Goal: Task Accomplishment & Management: Use online tool/utility

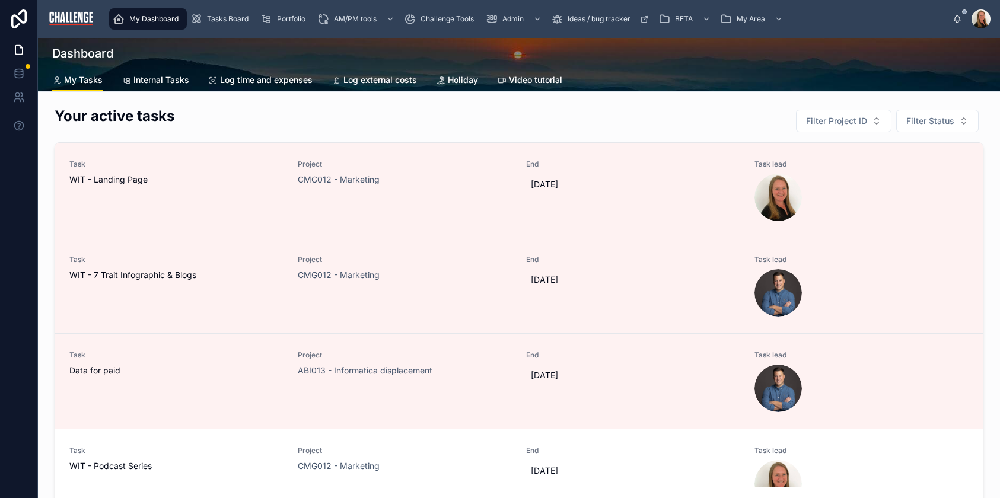
click at [237, 18] on span "Tasks Board" at bounding box center [228, 18] width 42 height 9
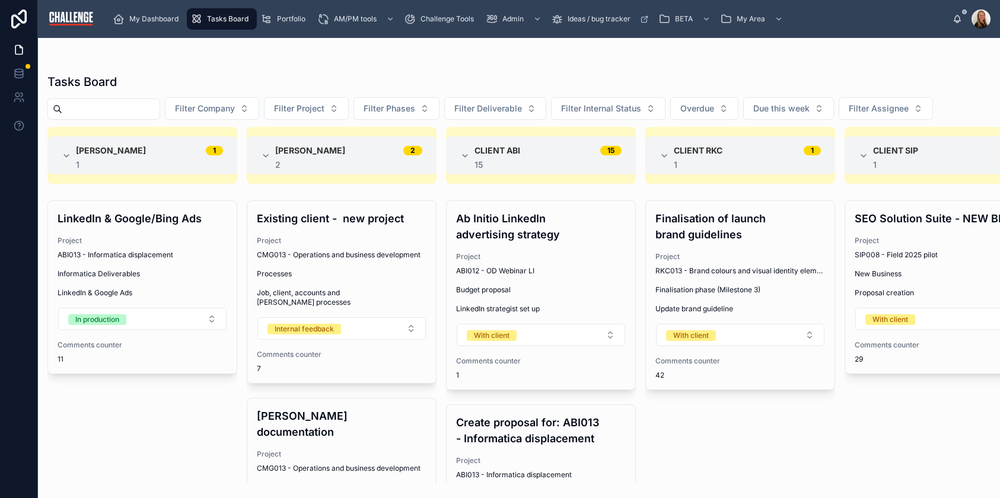
click at [259, 112] on button "Filter Company" at bounding box center [212, 108] width 94 height 23
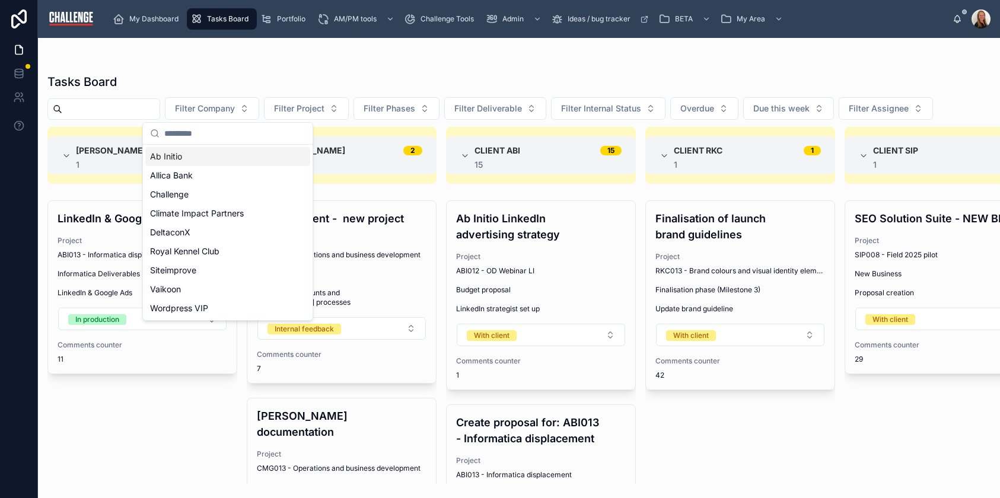
click at [317, 107] on span "Filter Project" at bounding box center [299, 109] width 50 height 12
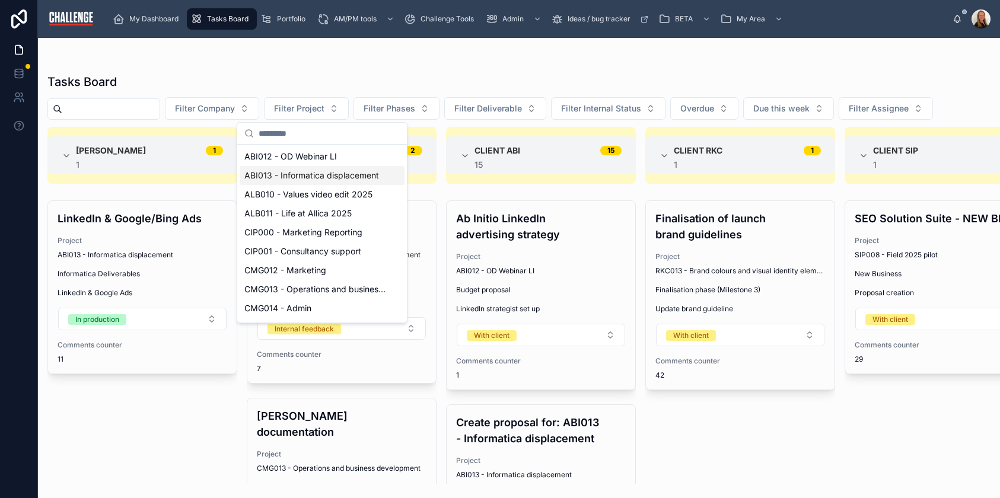
click at [305, 176] on span "ABI013 - Informatica displacement" at bounding box center [311, 176] width 135 height 12
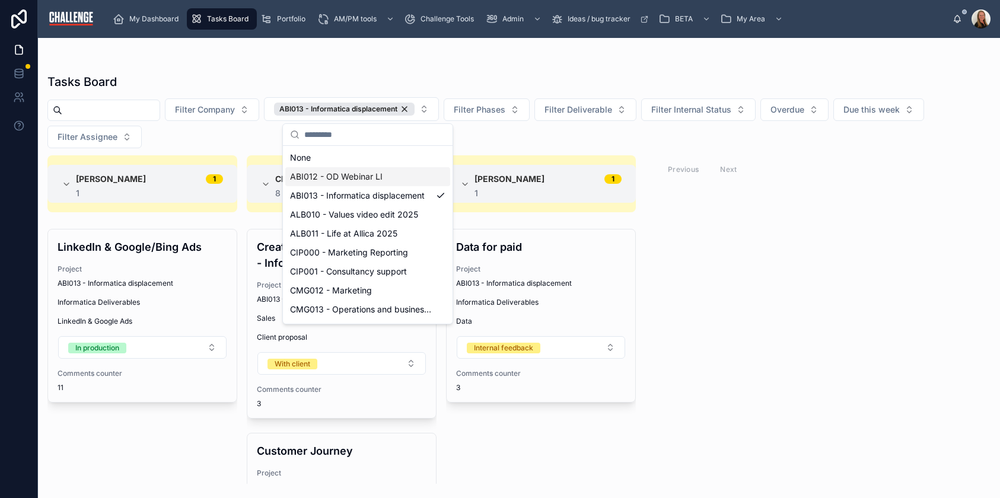
click at [890, 289] on div "[PERSON_NAME] 1 1 LinkedIn & Google/Bing Ads Project ABI013 - Informatica displ…" at bounding box center [519, 319] width 962 height 329
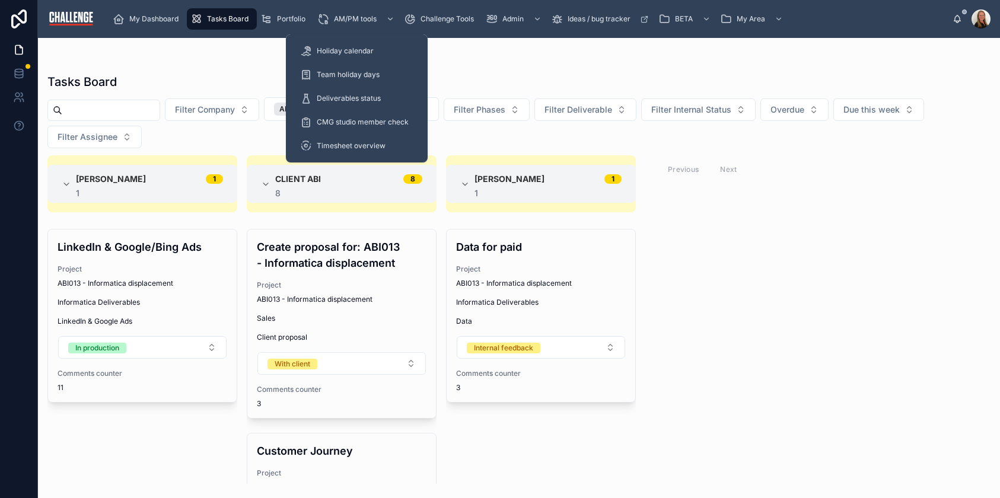
click at [356, 149] on span "Timesheet overview" at bounding box center [351, 145] width 69 height 9
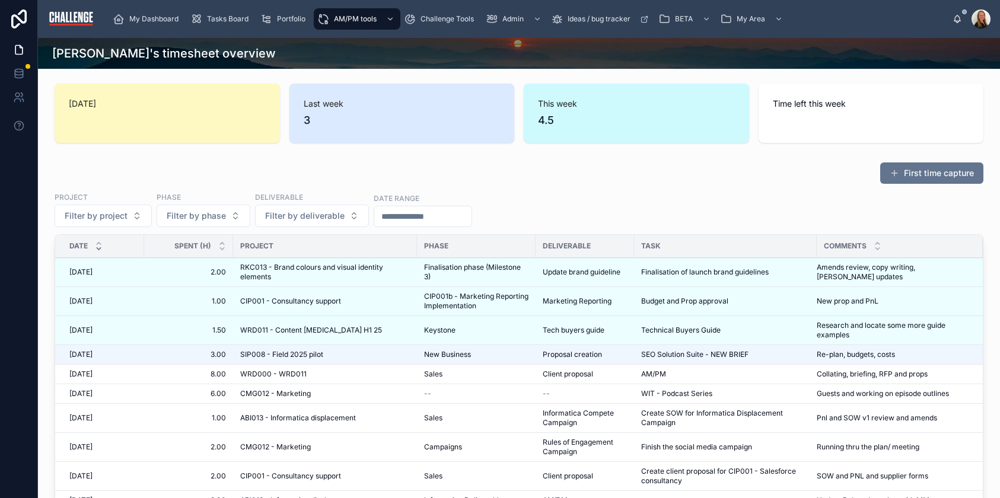
click at [132, 222] on button "Filter by project" at bounding box center [103, 216] width 97 height 23
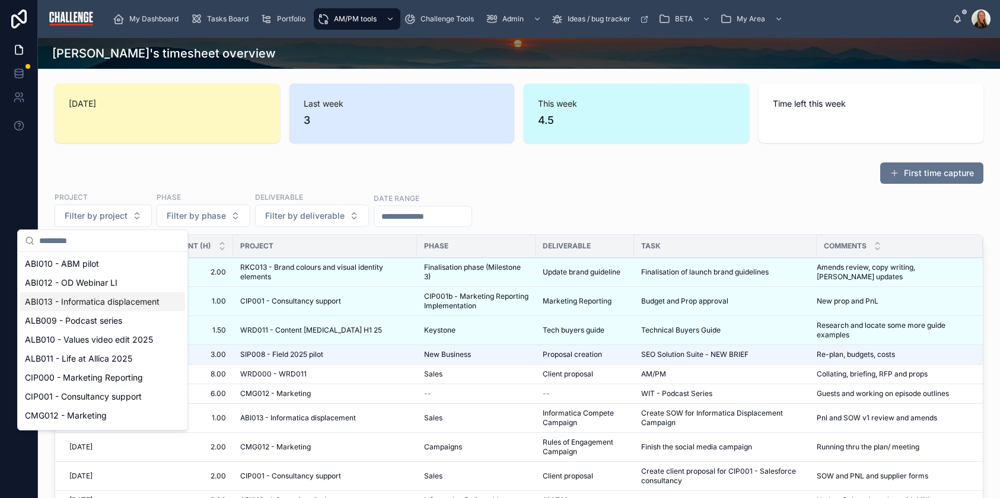
click at [107, 305] on span "ABI013 - Informatica displacement" at bounding box center [92, 302] width 135 height 12
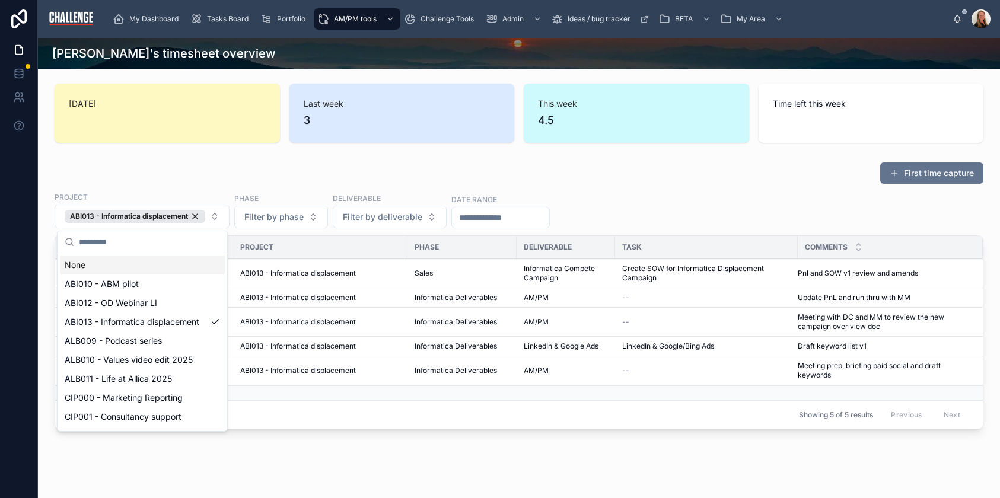
scroll to position [2, 0]
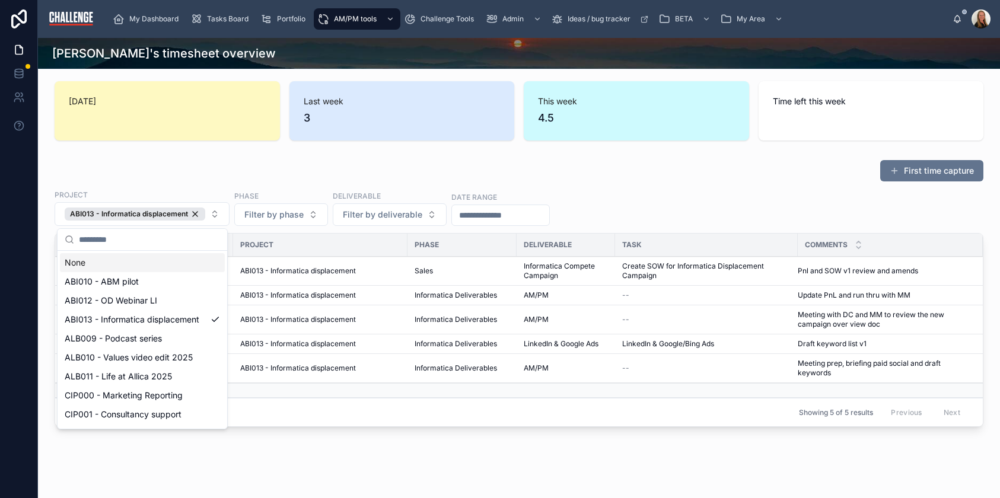
click at [732, 173] on div "First time capture" at bounding box center [519, 171] width 929 height 23
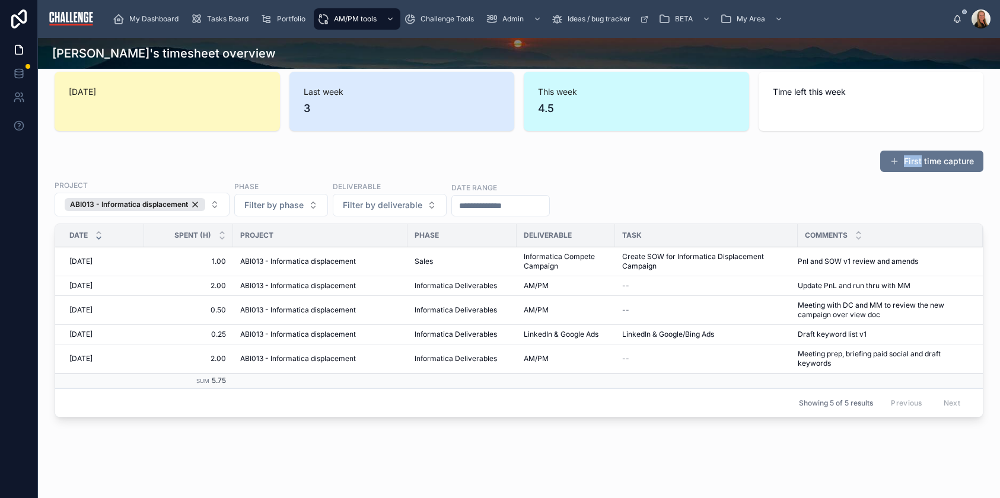
scroll to position [0, 0]
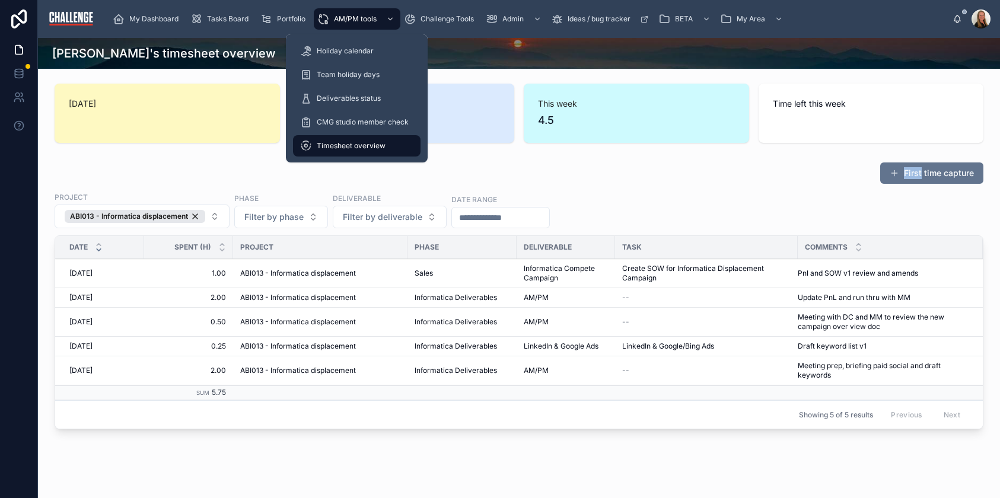
click at [342, 144] on span "Timesheet overview" at bounding box center [351, 145] width 69 height 9
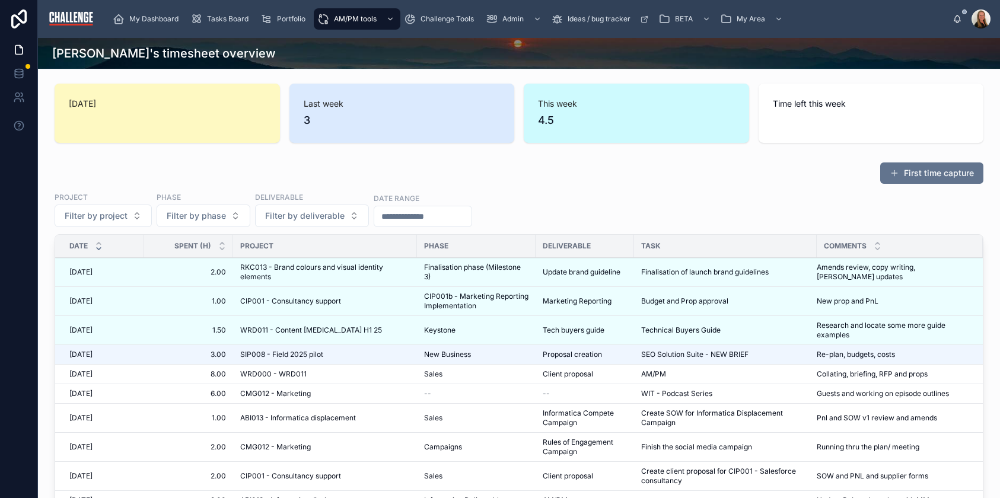
click at [797, 203] on div "Project Filter by project Phase Filter by phase Deliverable Filter by deliverab…" at bounding box center [519, 210] width 929 height 36
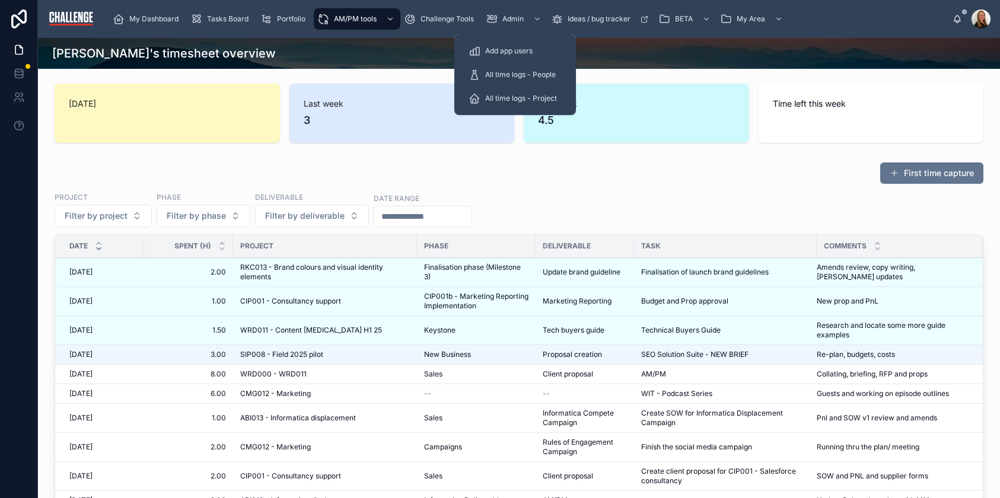
drag, startPoint x: 535, startPoint y: 74, endPoint x: 543, endPoint y: 68, distance: 9.7
click at [535, 74] on span "All time logs - People" at bounding box center [520, 74] width 71 height 9
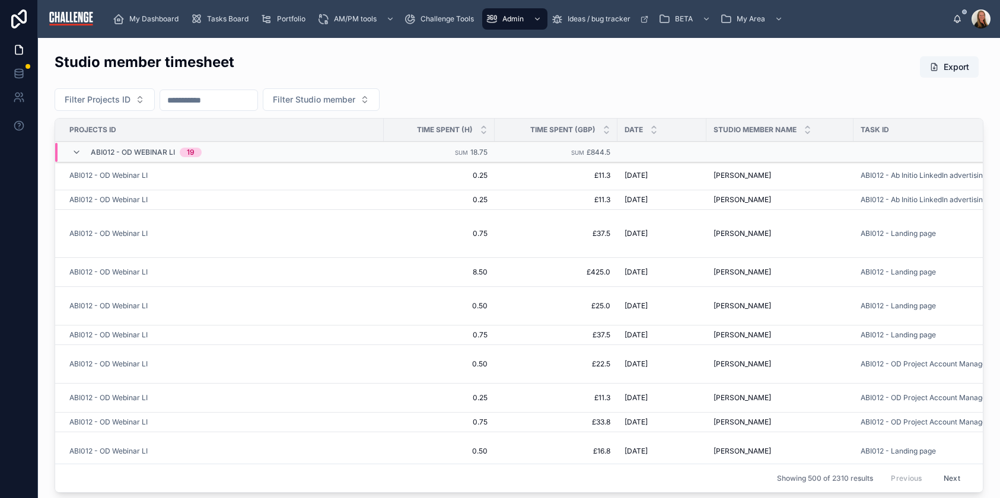
click at [377, 100] on button "Filter Studio member" at bounding box center [321, 99] width 117 height 23
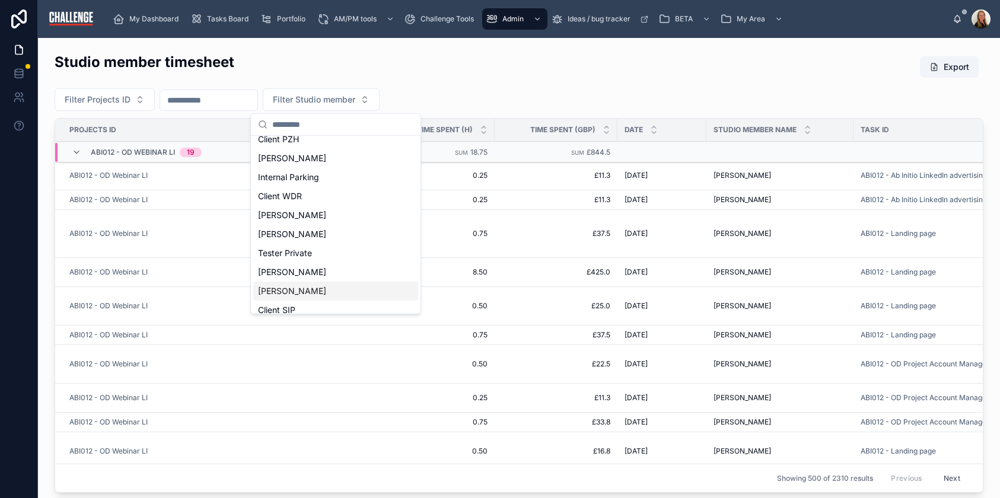
scroll to position [112, 0]
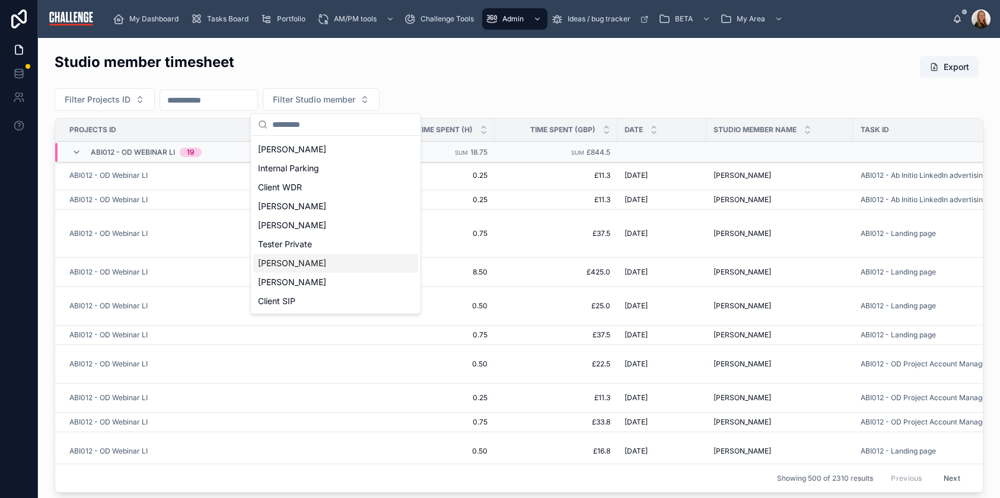
click at [323, 266] on div "[PERSON_NAME]" at bounding box center [335, 263] width 165 height 19
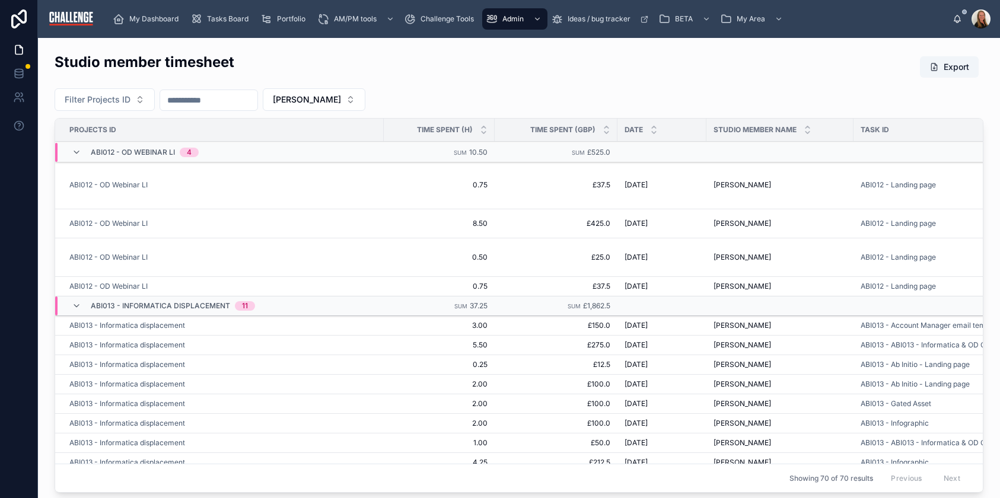
click at [137, 101] on button "Filter Projects ID" at bounding box center [105, 99] width 100 height 23
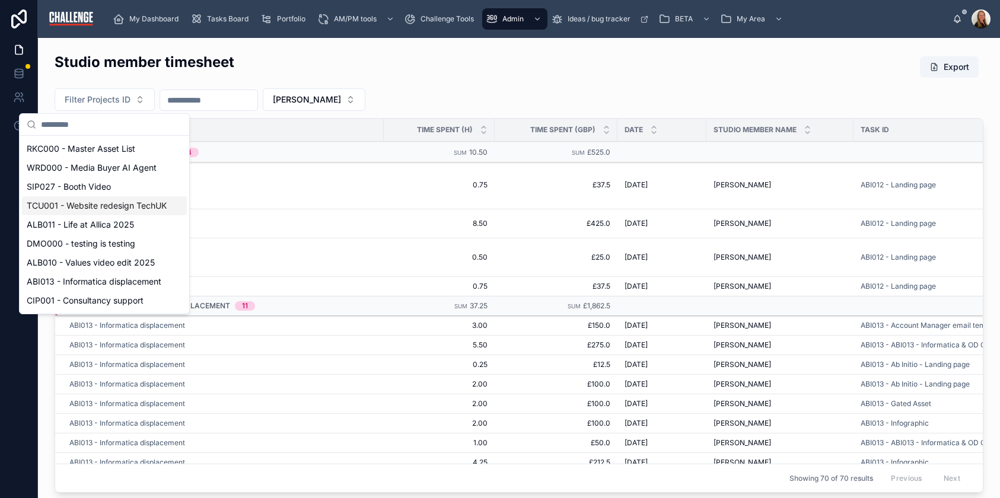
scroll to position [21, 0]
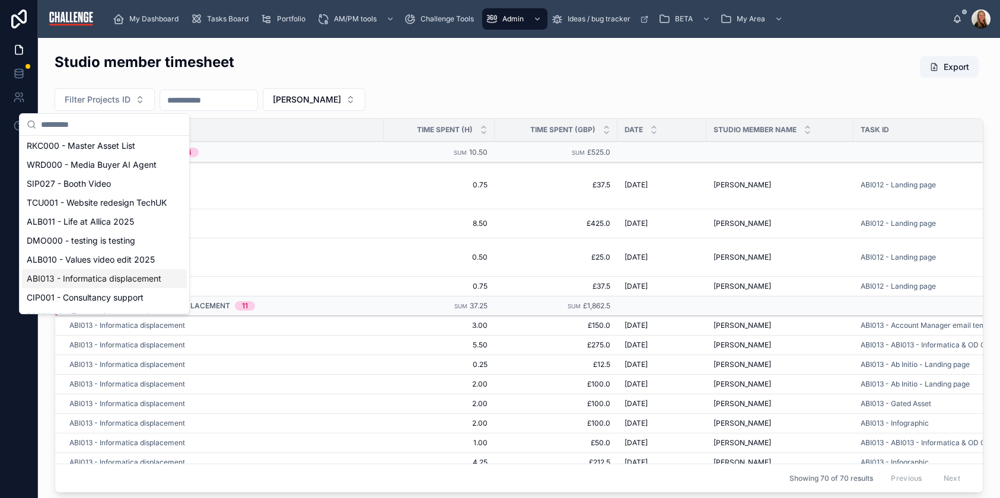
click at [123, 280] on span "ABI013 - Informatica displacement" at bounding box center [94, 279] width 135 height 12
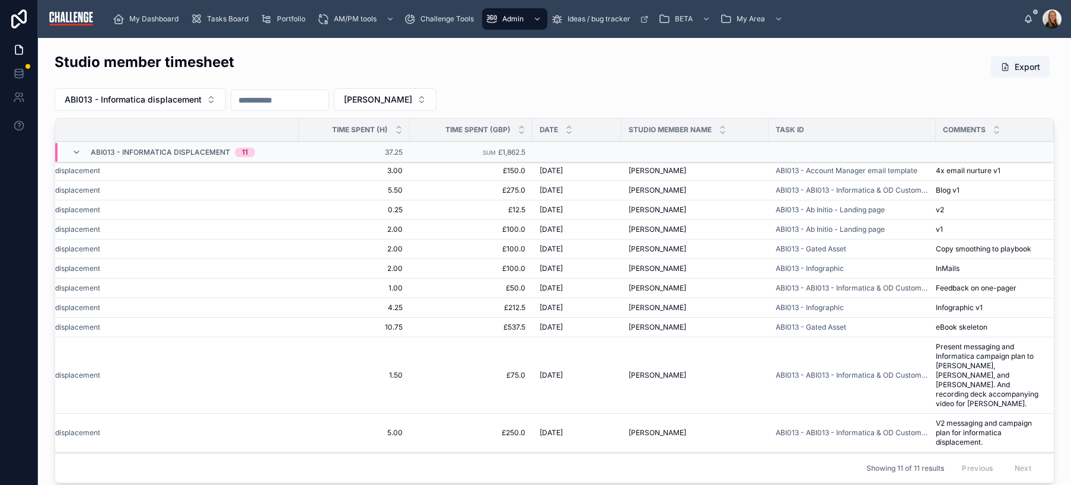
scroll to position [2, 103]
click at [206, 103] on button "ABI013 - Informatica displacement" at bounding box center [140, 99] width 171 height 23
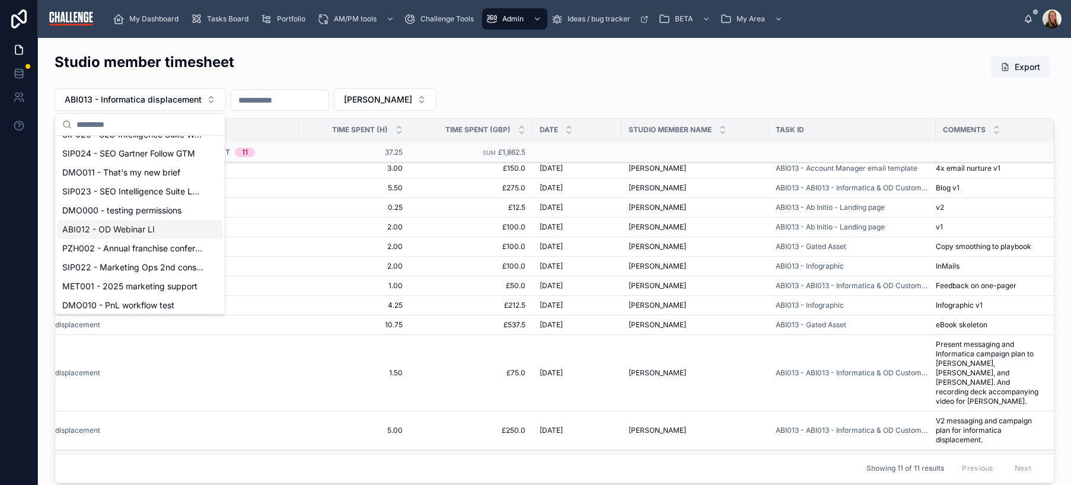
scroll to position [298, 0]
click at [181, 233] on div "ABI012 - OD Webinar LI" at bounding box center [140, 228] width 165 height 19
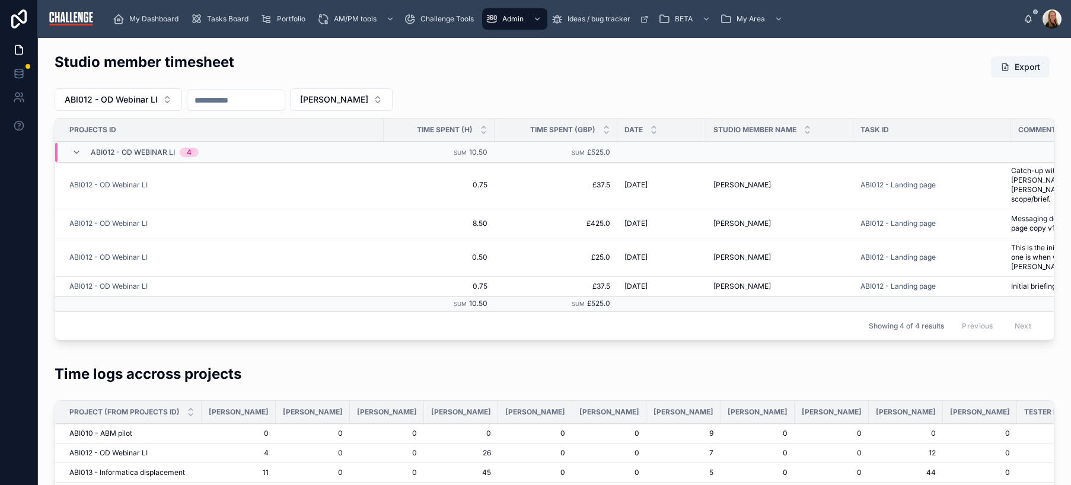
click at [372, 99] on button "[PERSON_NAME]" at bounding box center [341, 99] width 103 height 23
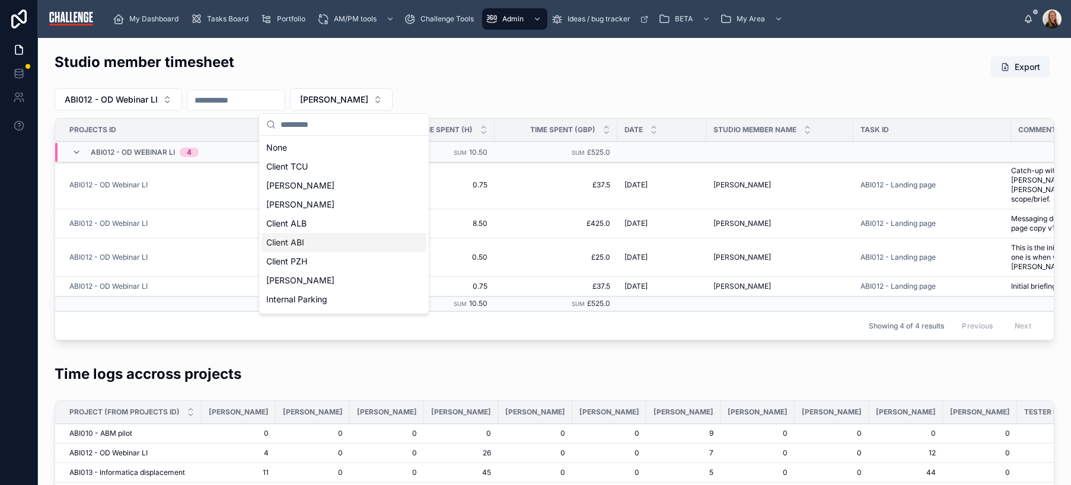
scroll to position [153, 0]
drag, startPoint x: 316, startPoint y: 186, endPoint x: 305, endPoint y: 177, distance: 14.4
click at [316, 185] on span "[PERSON_NAME]" at bounding box center [300, 185] width 68 height 12
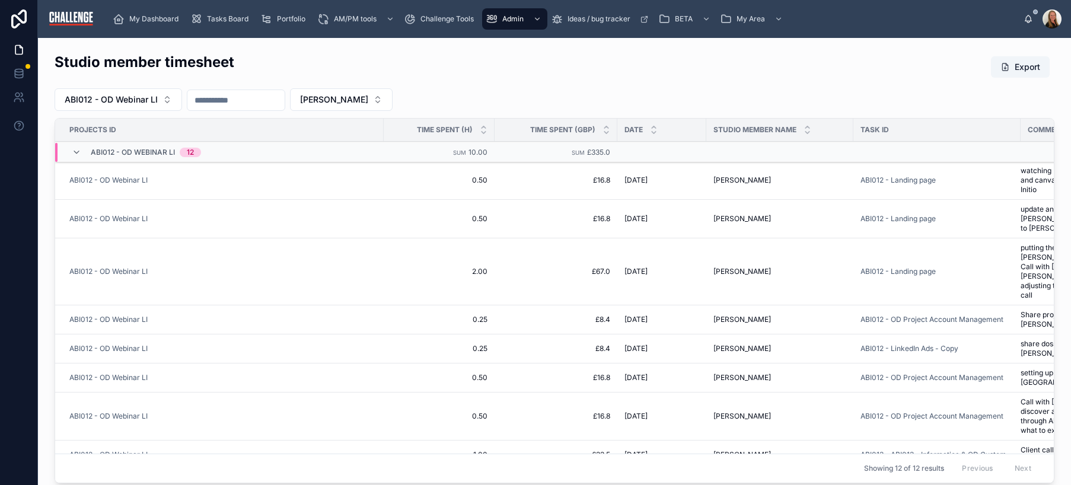
click at [168, 100] on button "ABI012 - OD Webinar LI" at bounding box center [119, 99] width 128 height 23
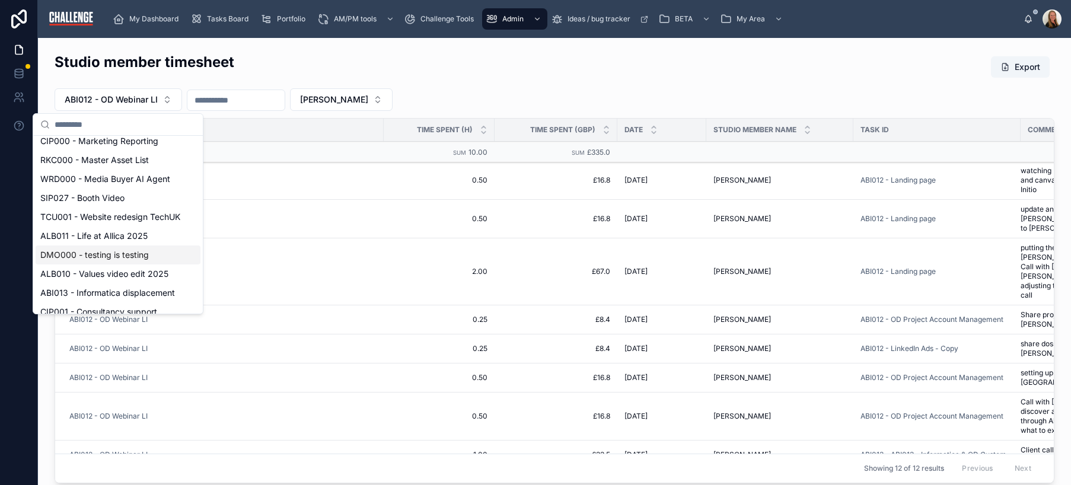
scroll to position [26, 0]
drag, startPoint x: 138, startPoint y: 291, endPoint x: 145, endPoint y: 289, distance: 6.9
click at [139, 291] on span "ABI013 - Informatica displacement" at bounding box center [107, 292] width 135 height 12
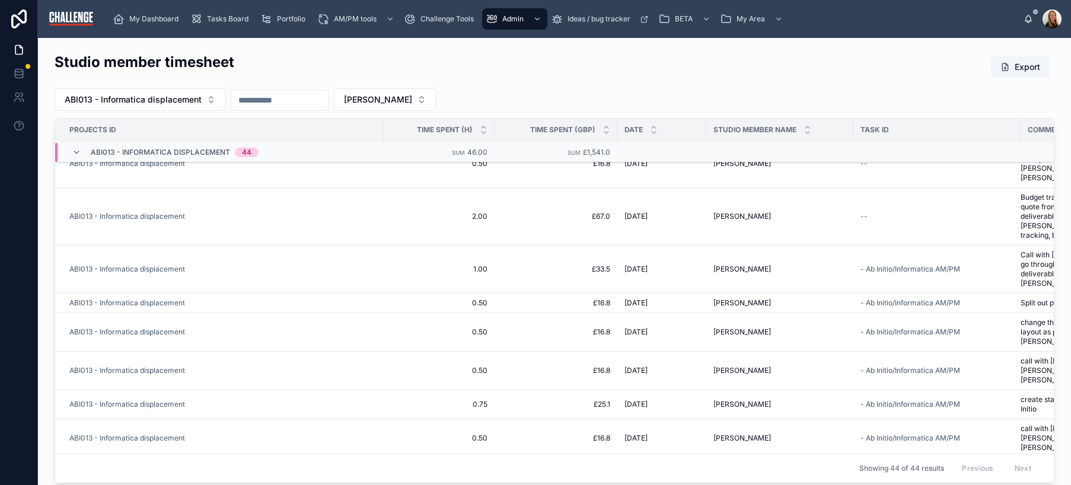
scroll to position [1092, 0]
click at [431, 100] on button "[PERSON_NAME]" at bounding box center [385, 99] width 103 height 23
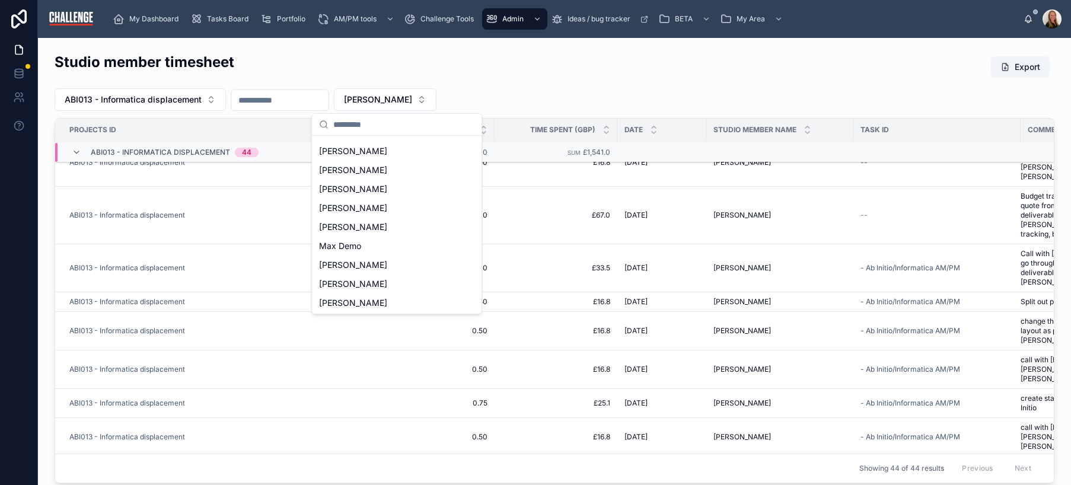
scroll to position [320, 0]
click at [413, 302] on div "[PERSON_NAME]" at bounding box center [396, 301] width 165 height 19
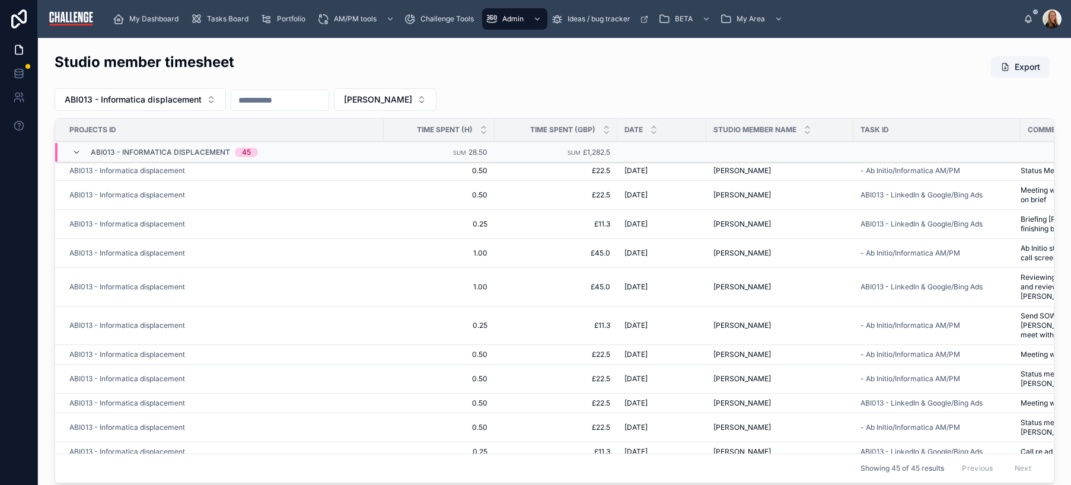
click at [432, 103] on button "[PERSON_NAME]" at bounding box center [385, 99] width 103 height 23
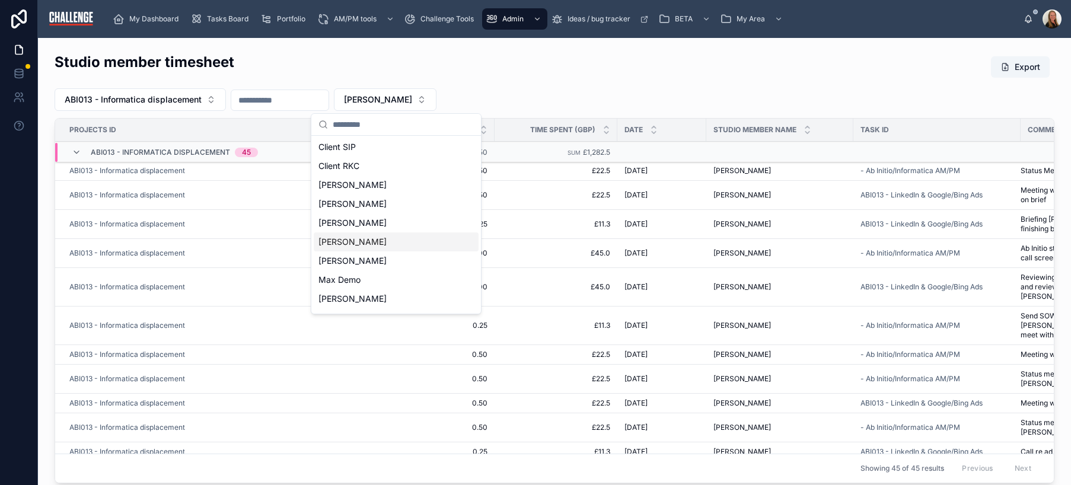
scroll to position [320, 0]
click at [397, 263] on div "[PERSON_NAME]" at bounding box center [396, 263] width 165 height 19
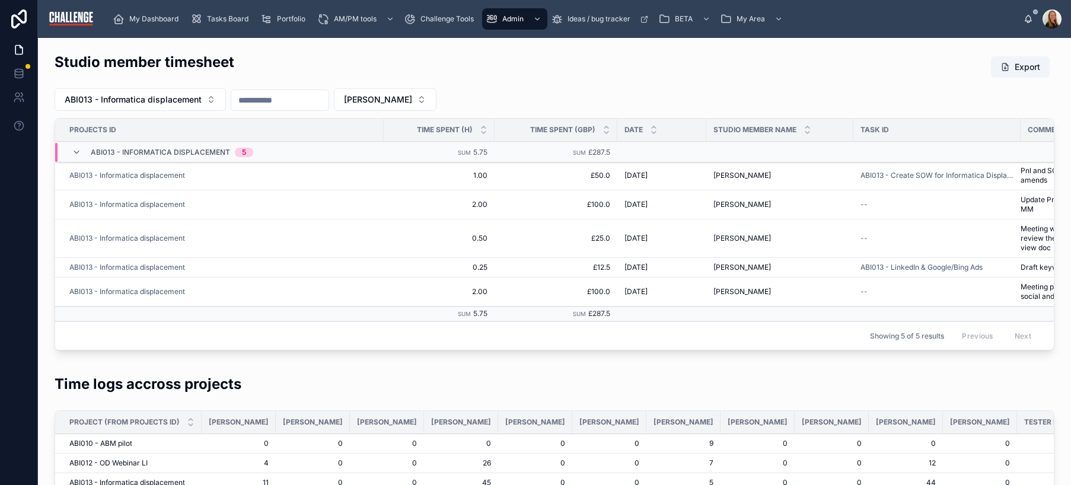
click at [410, 101] on button "[PERSON_NAME]" at bounding box center [385, 99] width 103 height 23
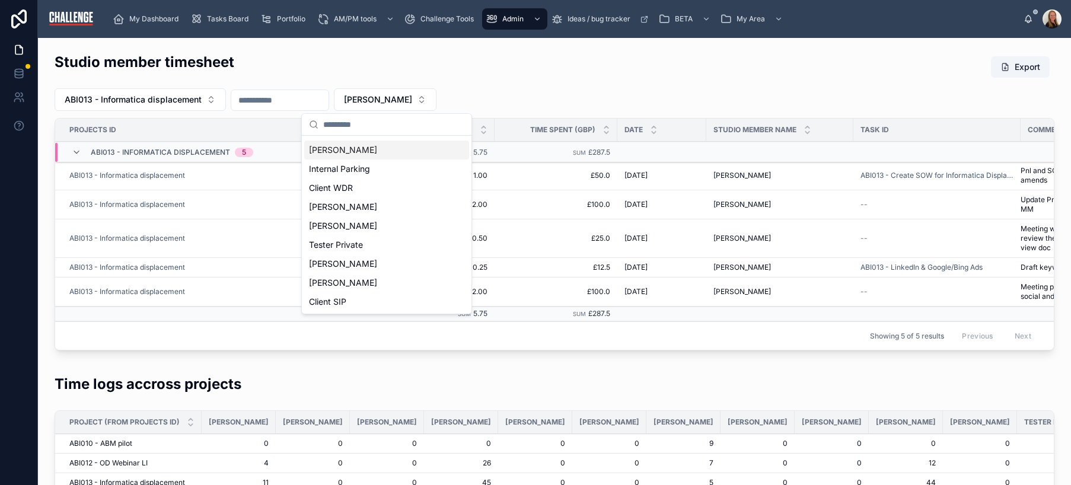
scroll to position [139, 0]
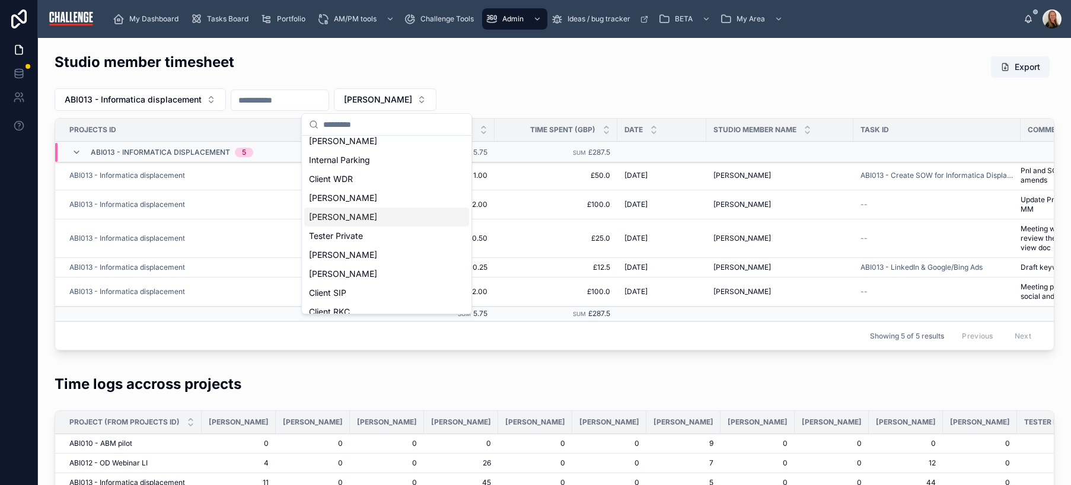
click at [551, 66] on div "Studio member timesheet Export" at bounding box center [555, 66] width 1000 height 29
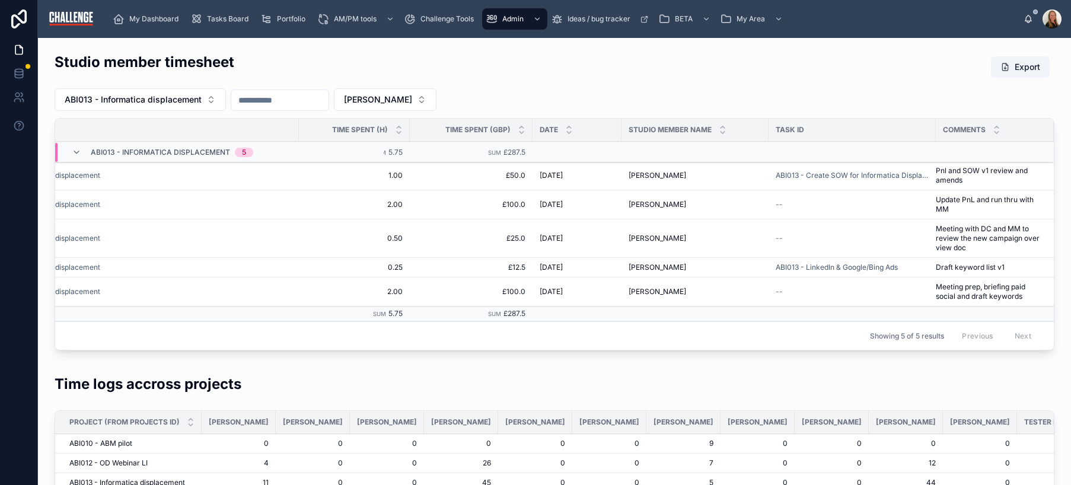
scroll to position [0, 0]
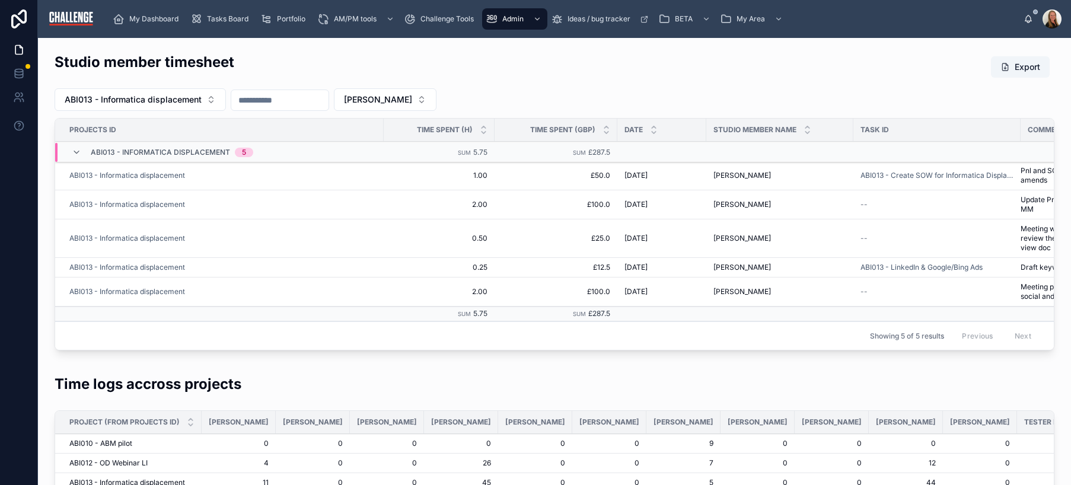
click at [407, 101] on button "[PERSON_NAME]" at bounding box center [385, 99] width 103 height 23
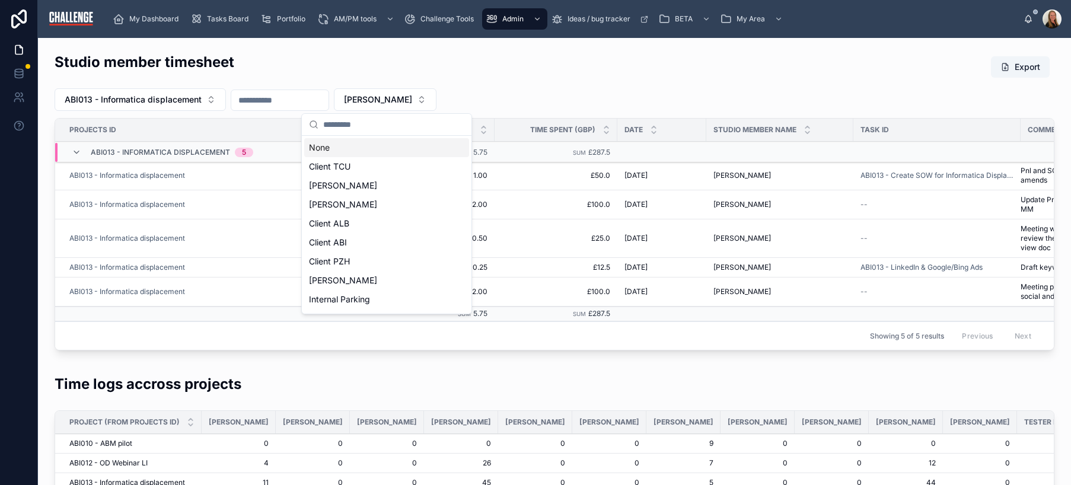
click at [365, 154] on div "None" at bounding box center [386, 147] width 165 height 19
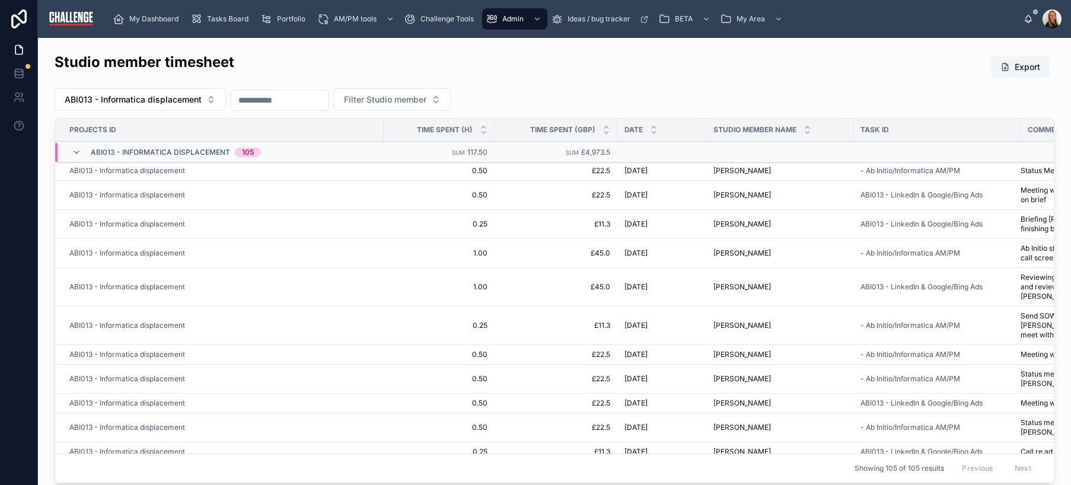
click at [651, 135] on icon at bounding box center [654, 133] width 8 height 8
click at [652, 134] on icon at bounding box center [654, 133] width 8 height 8
click at [653, 132] on icon at bounding box center [654, 133] width 8 height 8
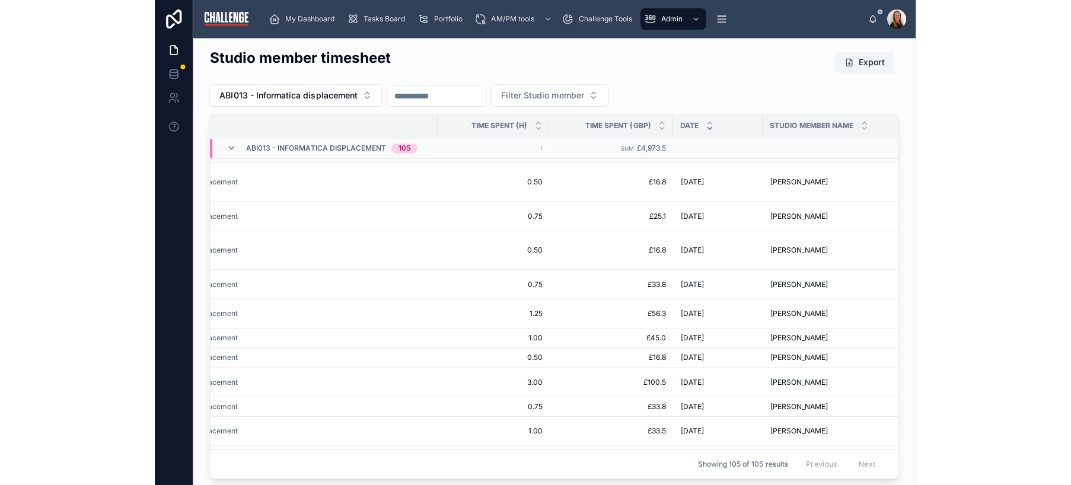
scroll to position [2562, 103]
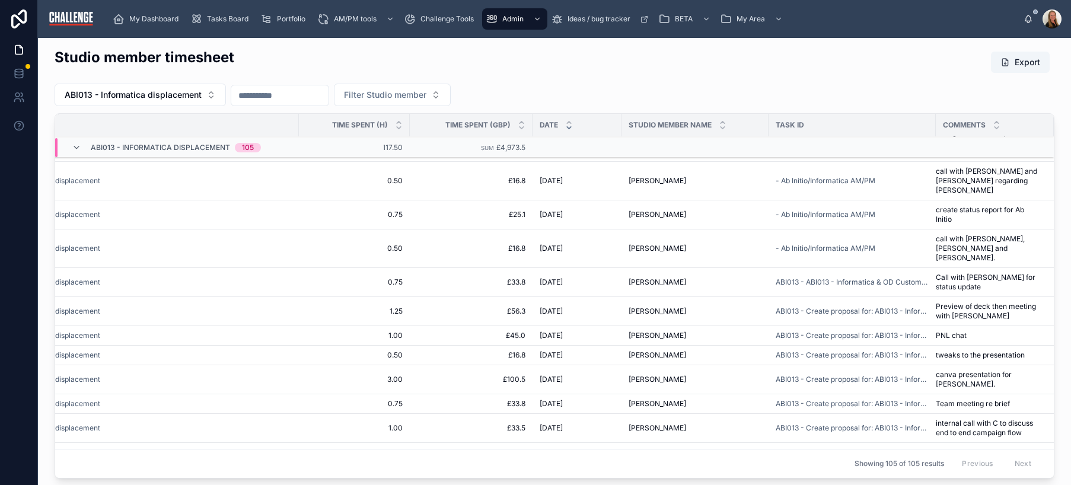
click at [209, 95] on button "ABI013 - Informatica displacement" at bounding box center [140, 95] width 171 height 23
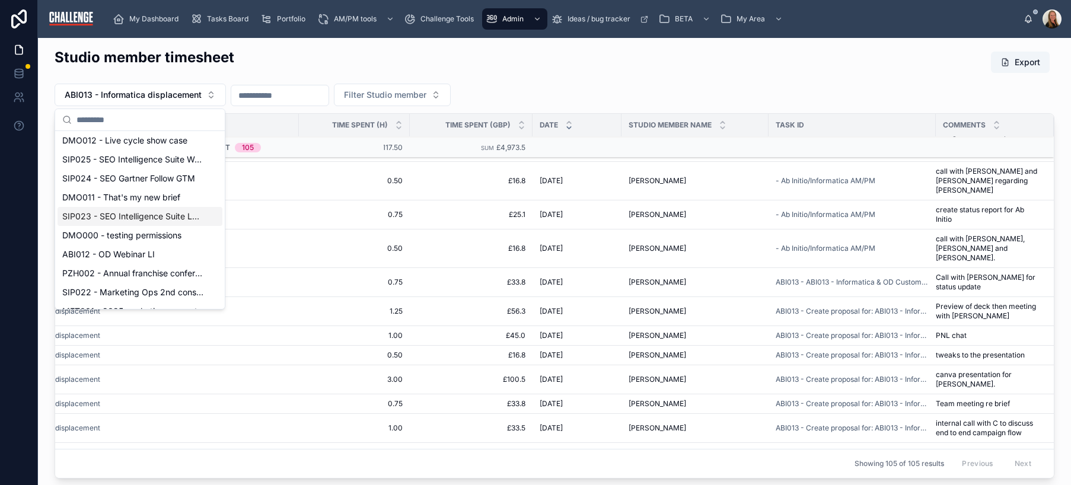
scroll to position [303, 0]
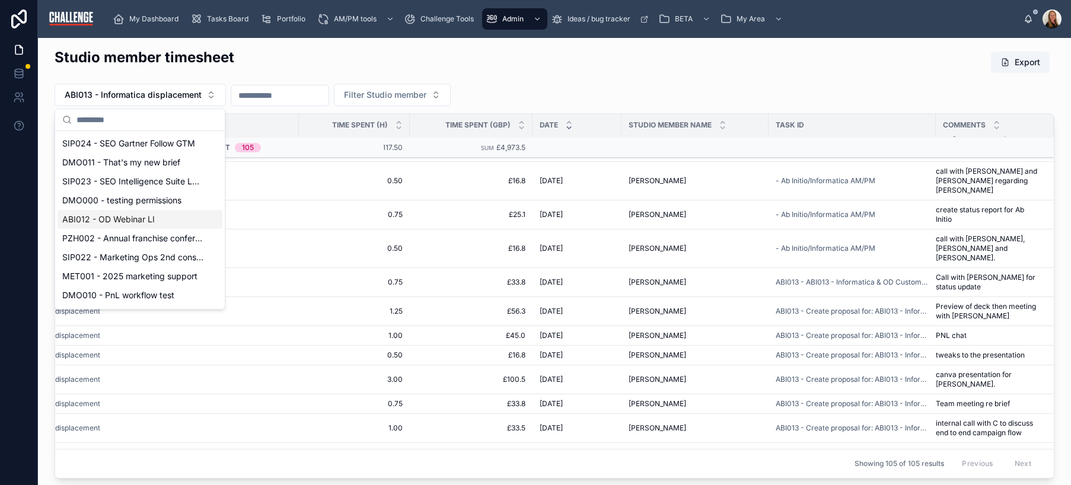
click at [148, 221] on span "ABI012 - OD Webinar LI" at bounding box center [108, 220] width 93 height 12
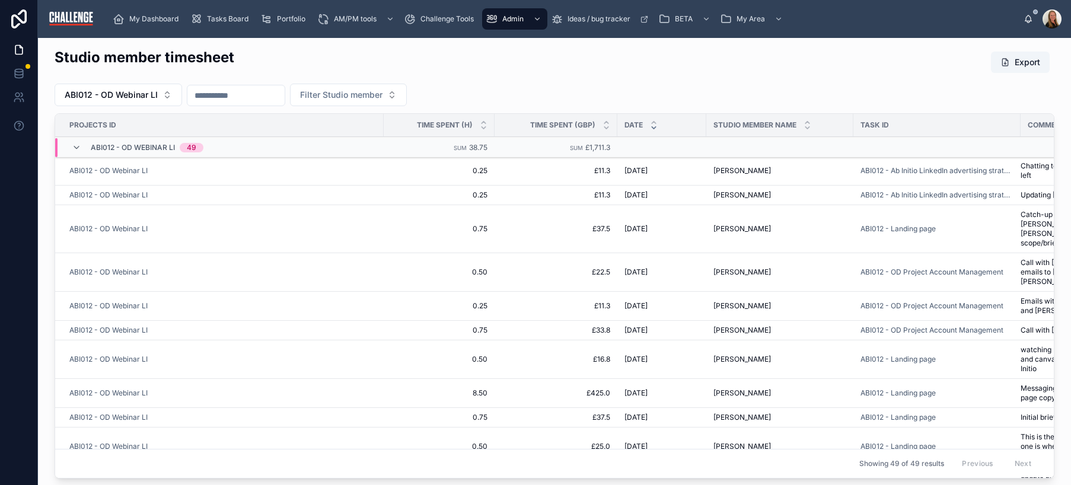
click at [621, 60] on div "Studio member timesheet Export" at bounding box center [555, 61] width 1000 height 29
click at [587, 73] on div "Studio member timesheet Export" at bounding box center [555, 61] width 1000 height 29
